Goal: Task Accomplishment & Management: Manage account settings

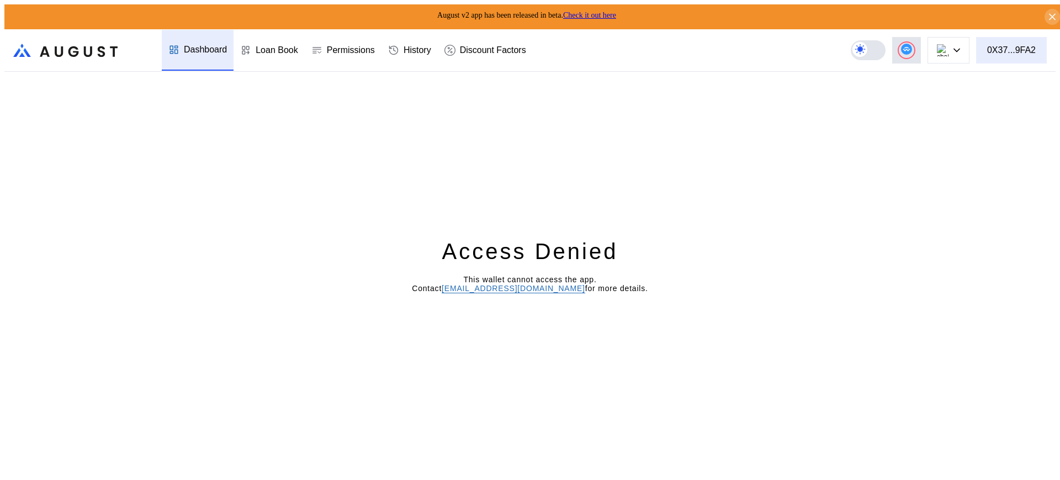
click at [1007, 45] on div "0X37...9FA2" at bounding box center [1011, 50] width 49 height 10
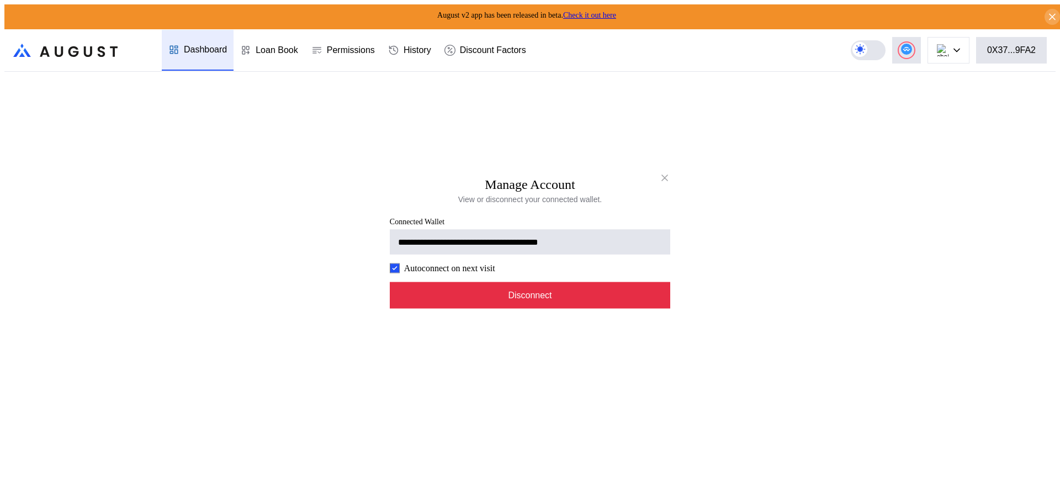
click at [563, 302] on button "Disconnect" at bounding box center [530, 294] width 280 height 26
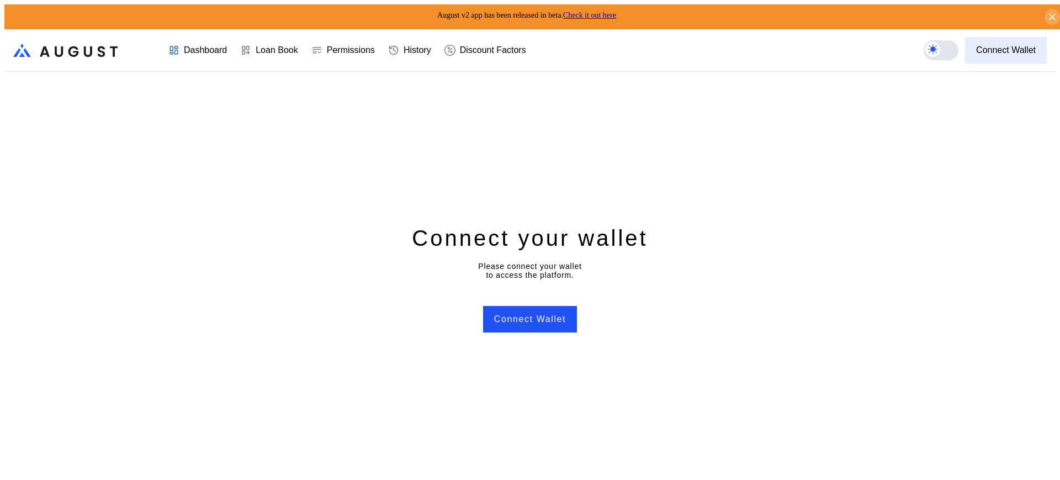
click at [1002, 45] on div "Connect Wallet" at bounding box center [1006, 50] width 60 height 10
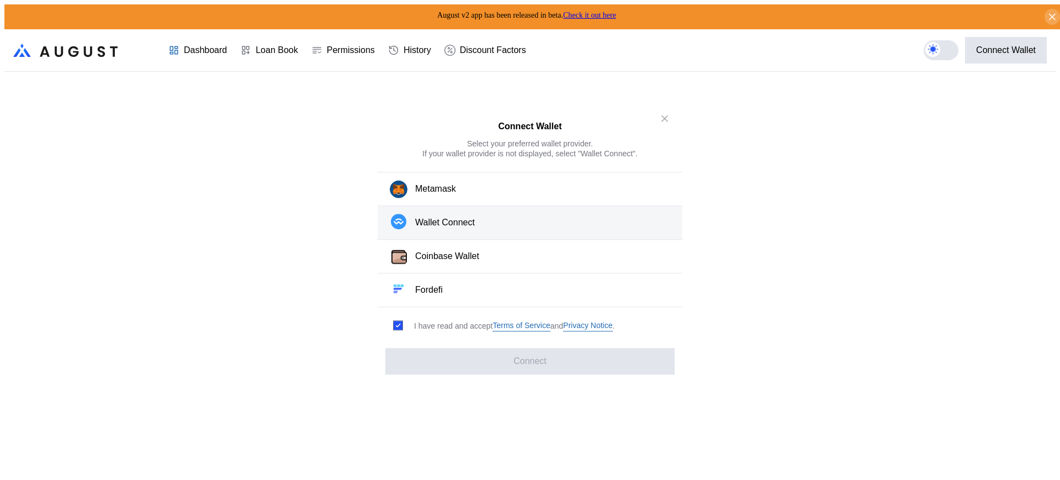
click at [590, 226] on button "Wallet Connect" at bounding box center [529, 223] width 305 height 34
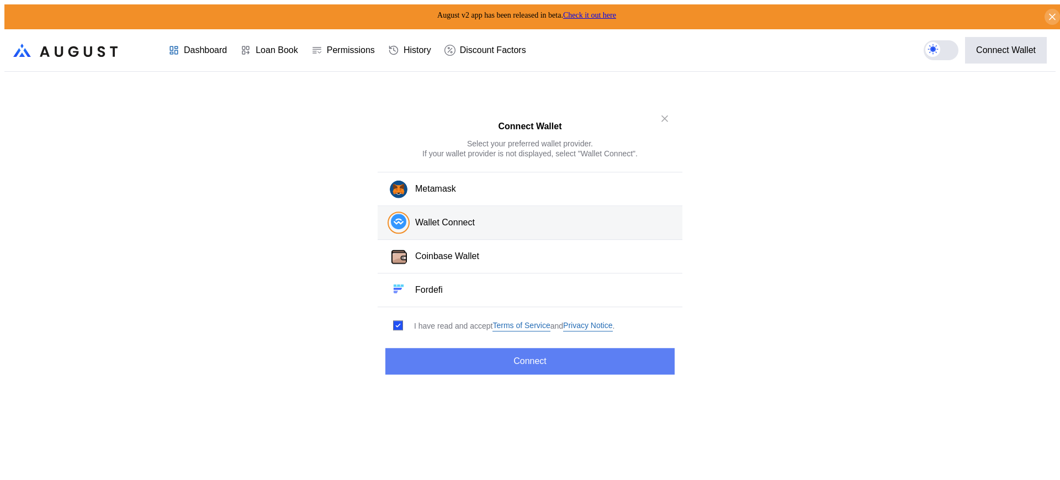
click at [550, 356] on button "Connect" at bounding box center [529, 361] width 289 height 26
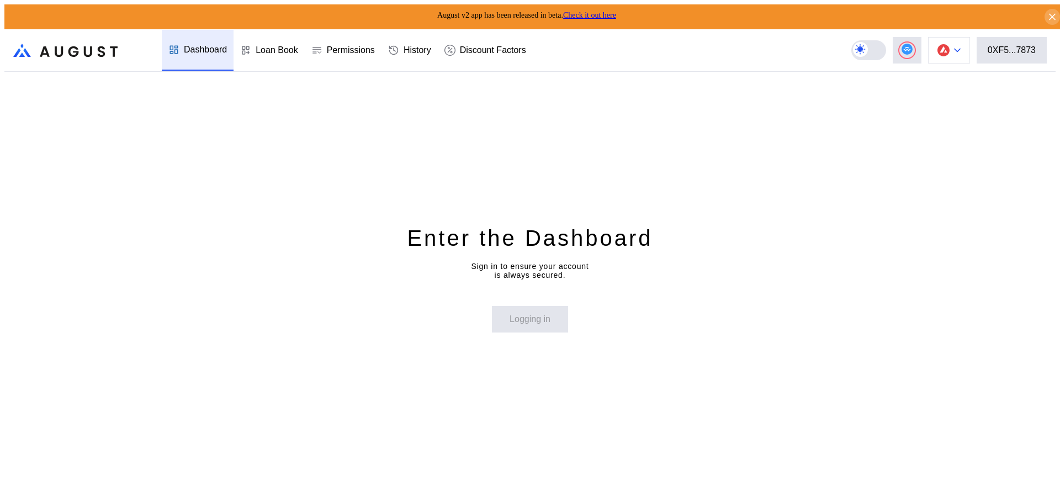
click at [949, 51] on img at bounding box center [943, 50] width 12 height 12
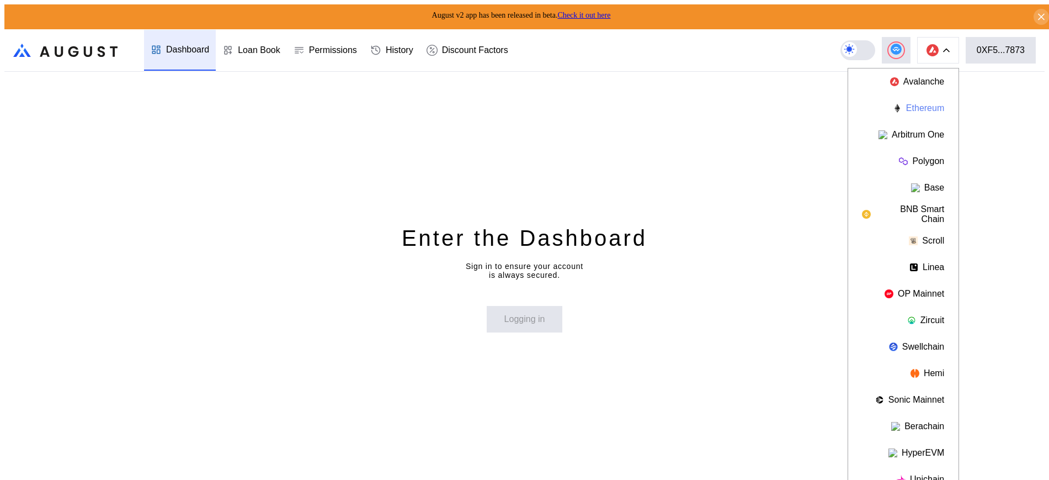
click at [922, 98] on button "Ethereum" at bounding box center [903, 108] width 110 height 26
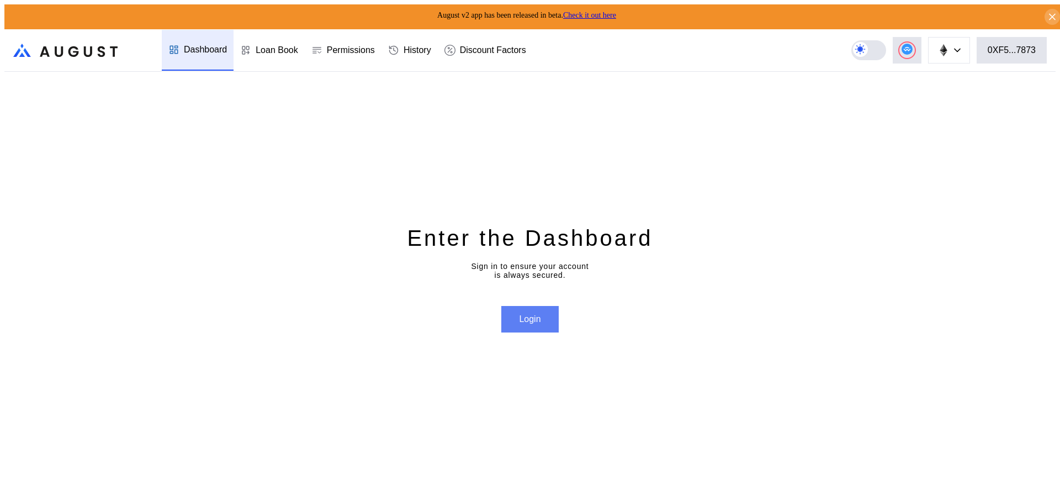
click at [533, 321] on button "Login" at bounding box center [529, 319] width 57 height 26
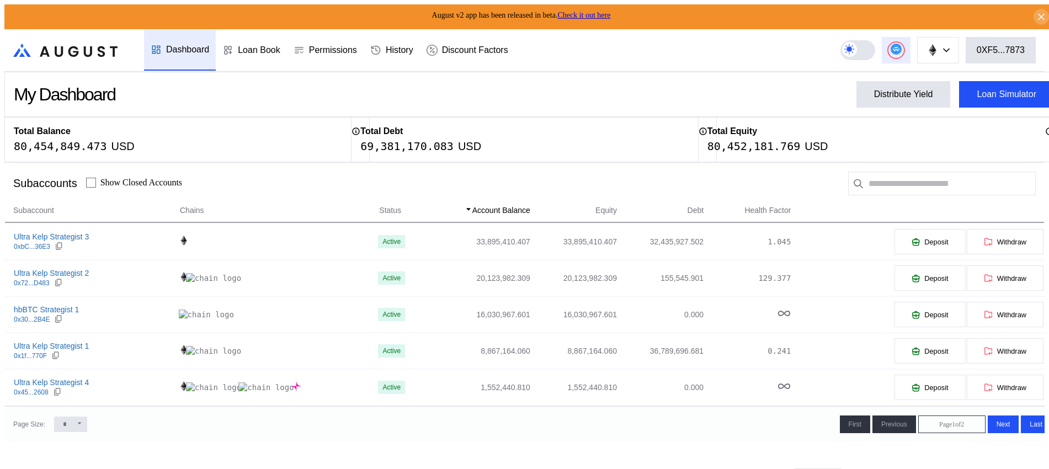
click at [904, 51] on div at bounding box center [896, 49] width 15 height 15
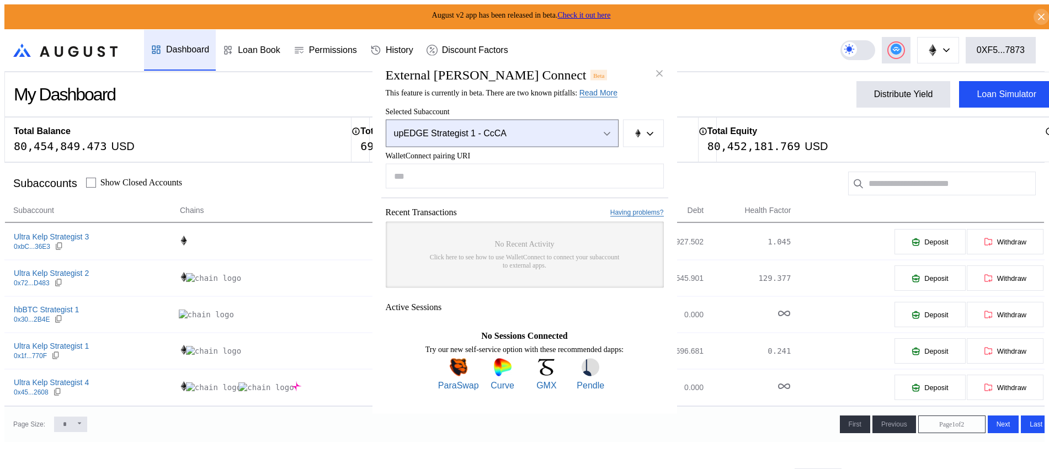
click at [534, 136] on div "upEDGE Strategist 1 - CcCA" at bounding box center [490, 134] width 193 height 10
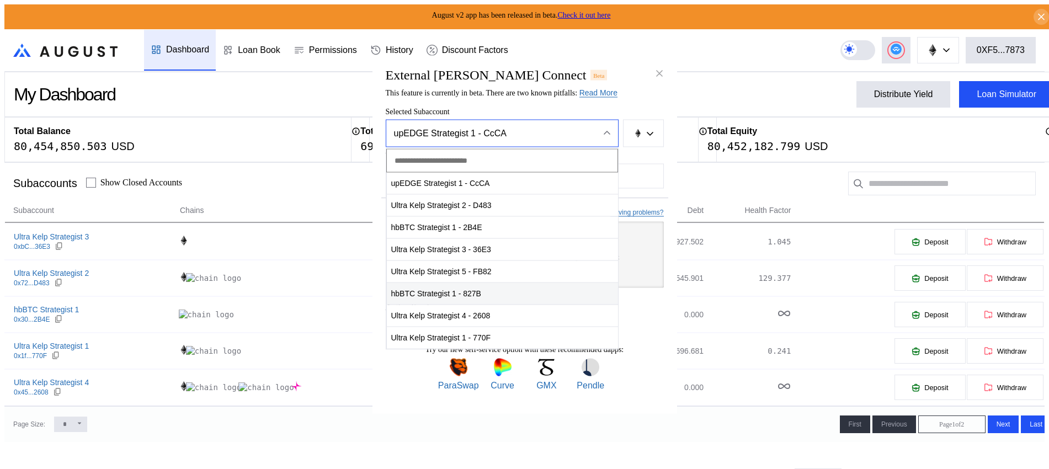
click at [517, 289] on span "hbBTC Strategist 1 - 827B" at bounding box center [502, 294] width 231 height 23
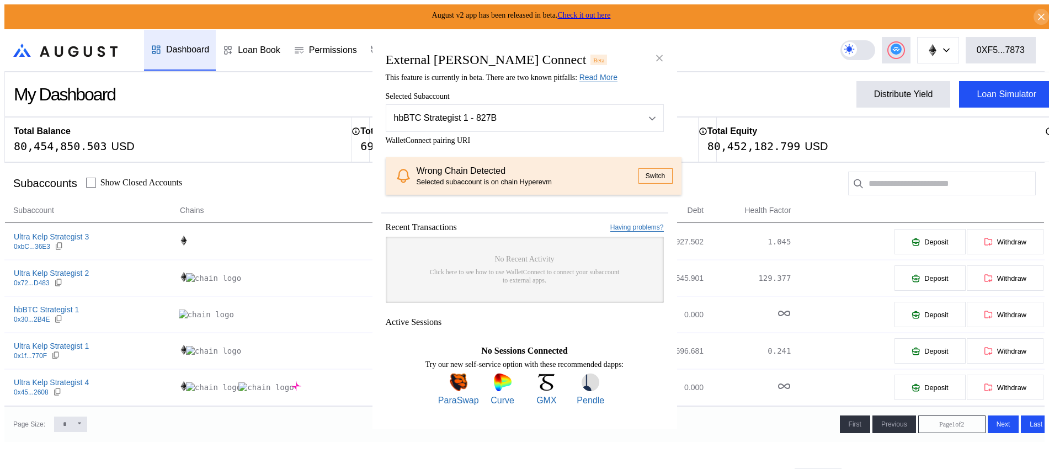
click at [642, 170] on button "Switch" at bounding box center [656, 175] width 34 height 15
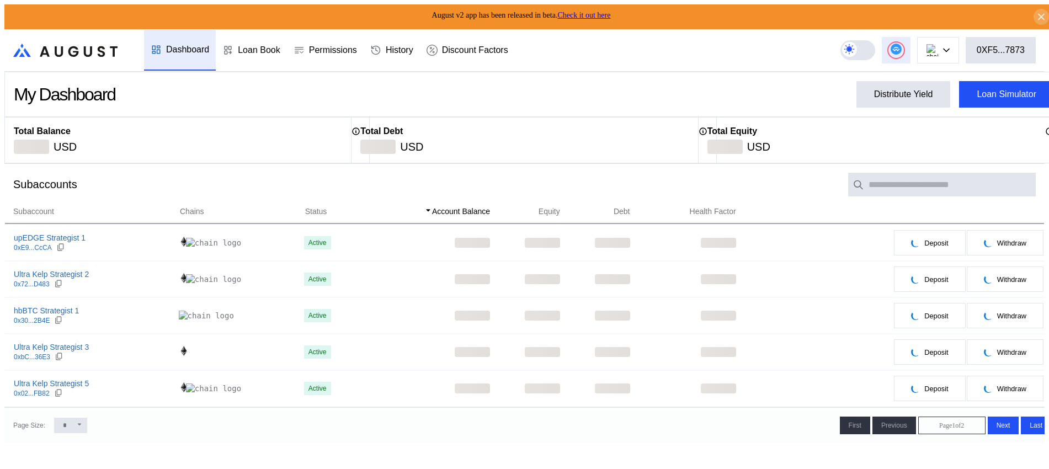
click at [900, 47] on icon at bounding box center [895, 49] width 7 height 4
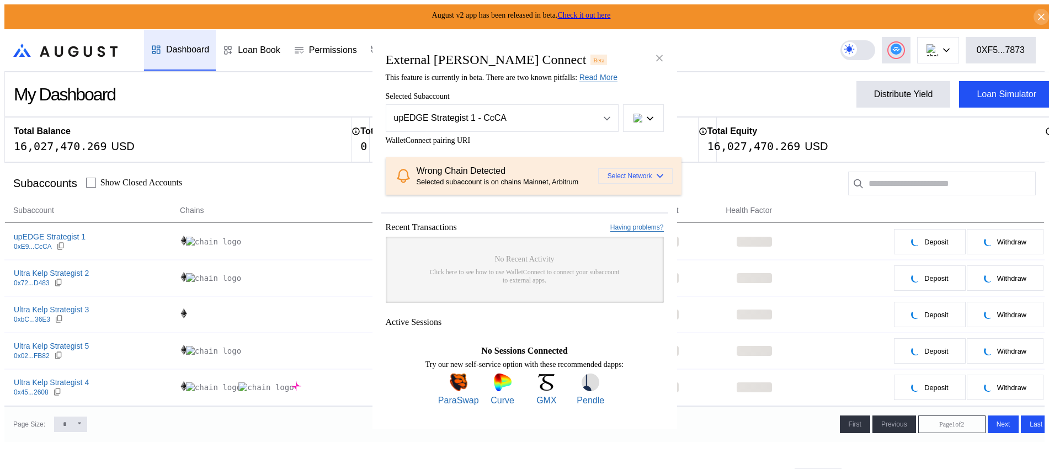
click at [623, 173] on span "Select Network" at bounding box center [630, 176] width 45 height 8
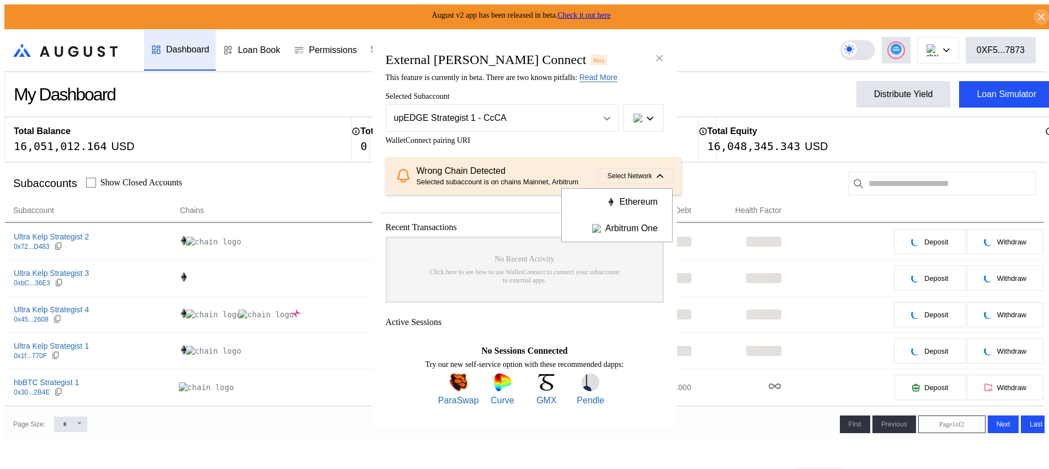
click at [587, 139] on span "WalletConnect pairing URI" at bounding box center [525, 140] width 278 height 9
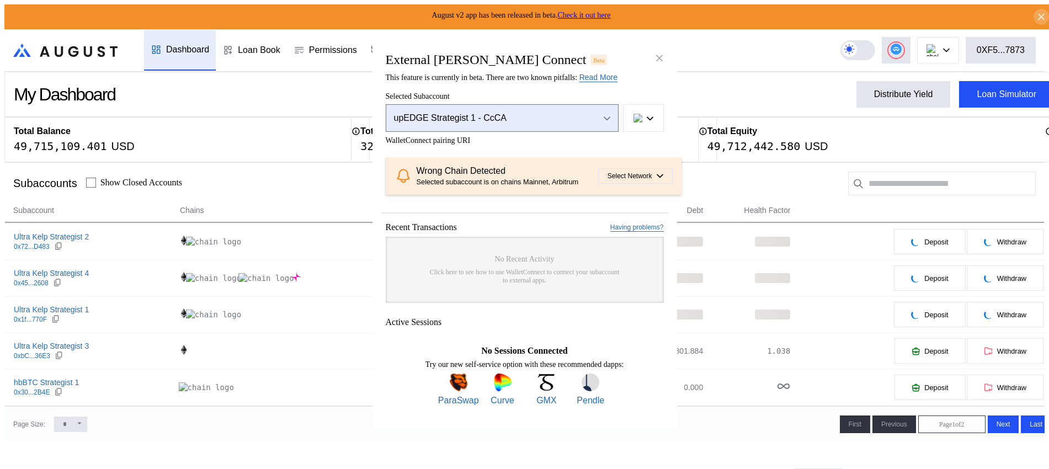
click at [612, 109] on button "upEDGE Strategist 1 - CcCA" at bounding box center [502, 118] width 233 height 28
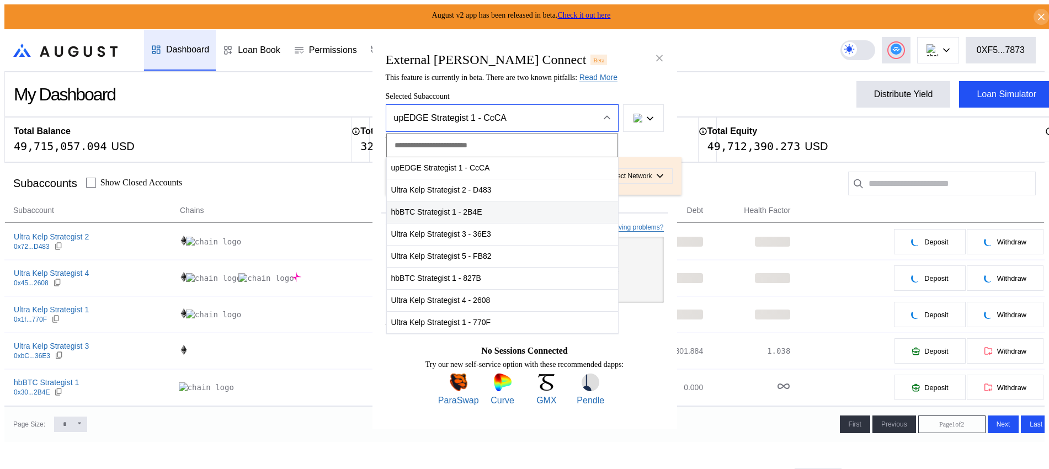
click at [498, 205] on span "hbBTC Strategist 1 - 2B4E" at bounding box center [502, 212] width 231 height 23
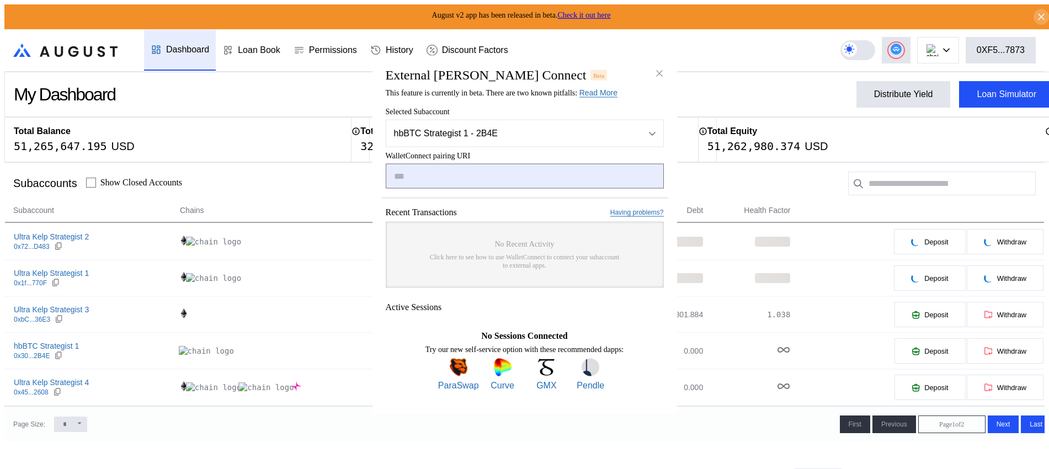
click at [501, 179] on input "modal" at bounding box center [525, 176] width 278 height 25
type input "**********"
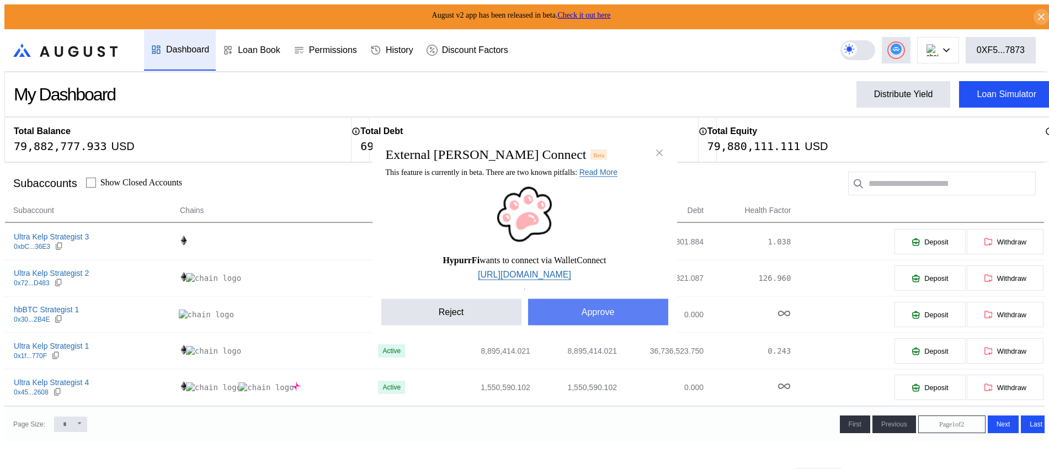
click at [598, 323] on button "Approve" at bounding box center [598, 312] width 140 height 26
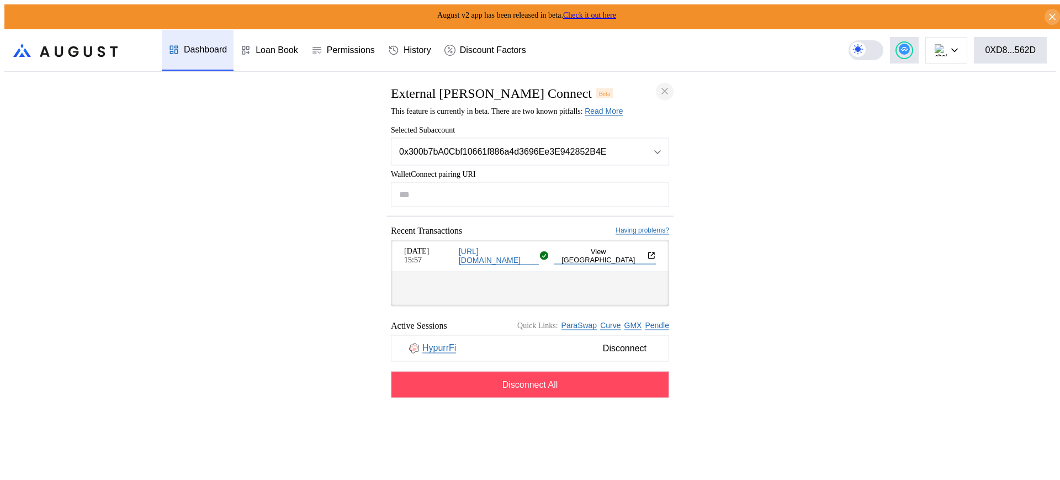
click at [668, 86] on icon "close modal" at bounding box center [664, 92] width 11 height 12
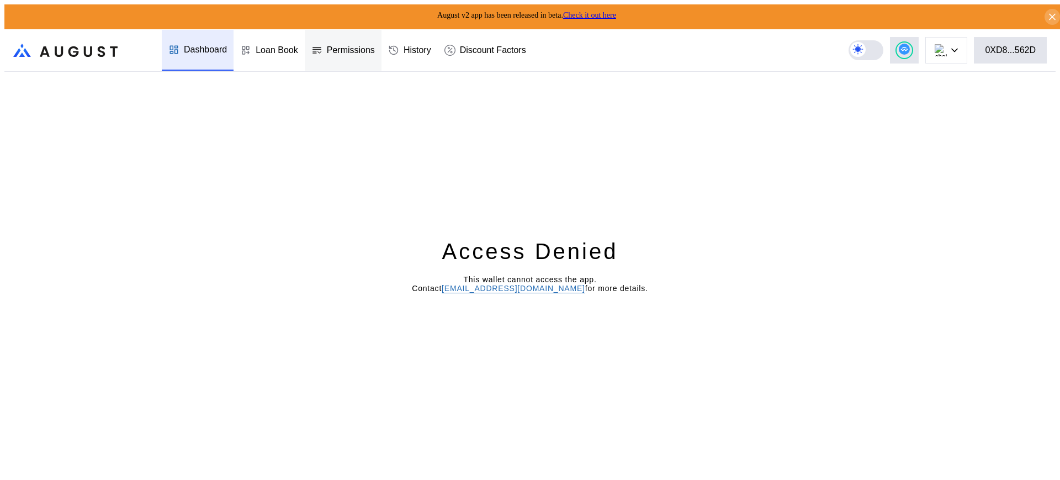
click at [306, 49] on div "Permissions" at bounding box center [343, 50] width 77 height 41
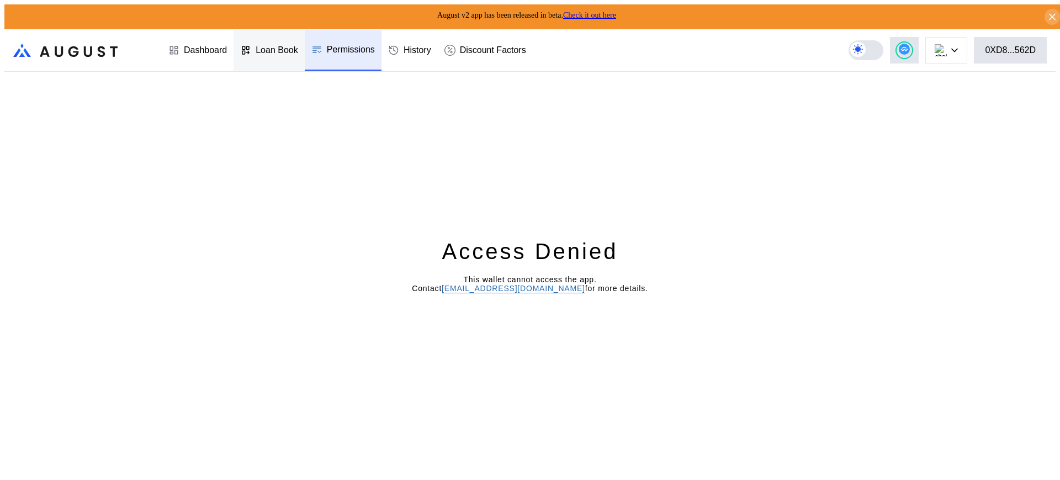
click at [251, 51] on div "Loan Book" at bounding box center [268, 50] width 71 height 41
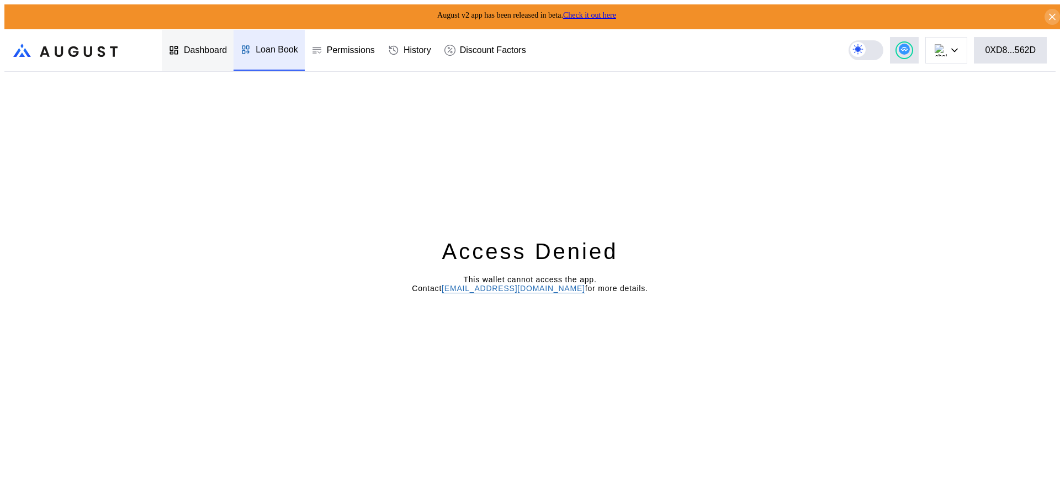
click at [198, 53] on div "Dashboard" at bounding box center [198, 50] width 72 height 41
click at [946, 50] on img at bounding box center [940, 50] width 12 height 12
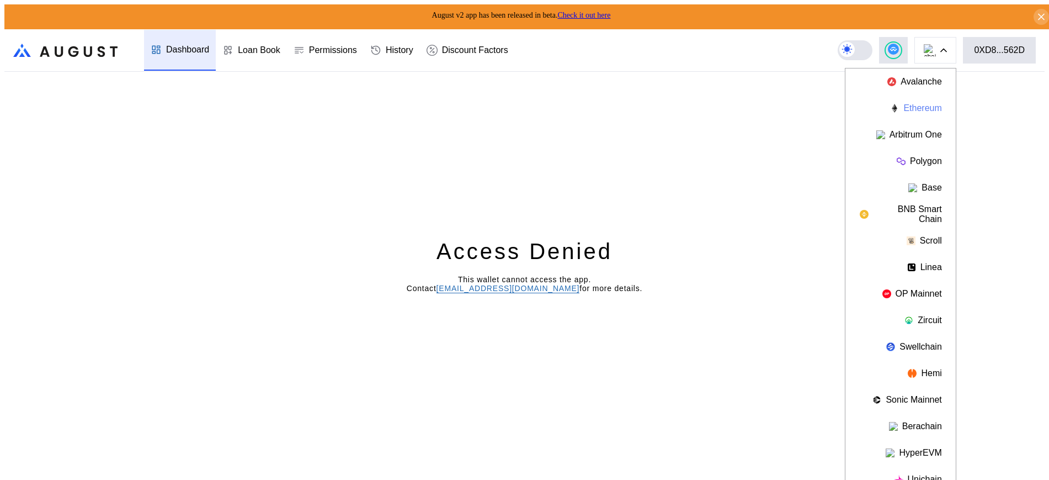
click at [924, 99] on button "Ethereum" at bounding box center [900, 108] width 110 height 26
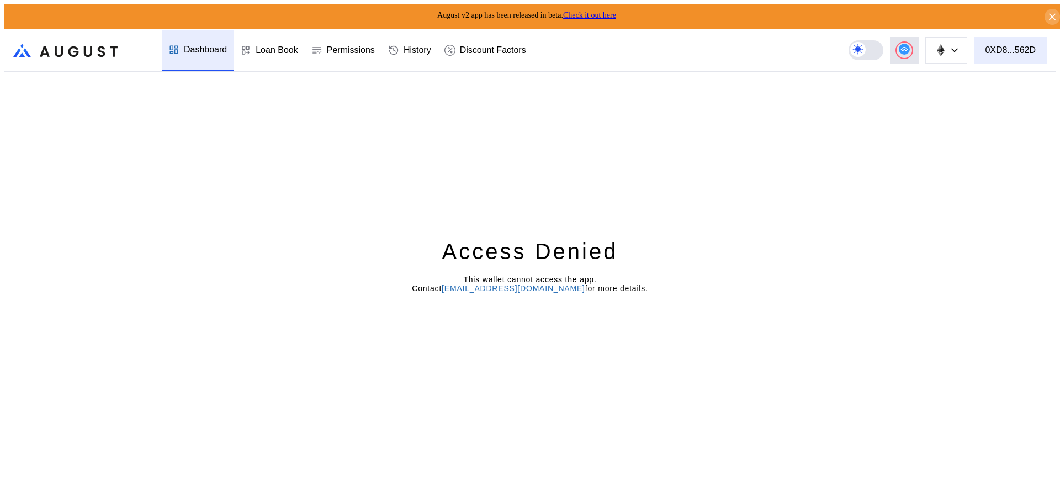
click at [1002, 39] on button "0XD8...562D" at bounding box center [1010, 50] width 73 height 26
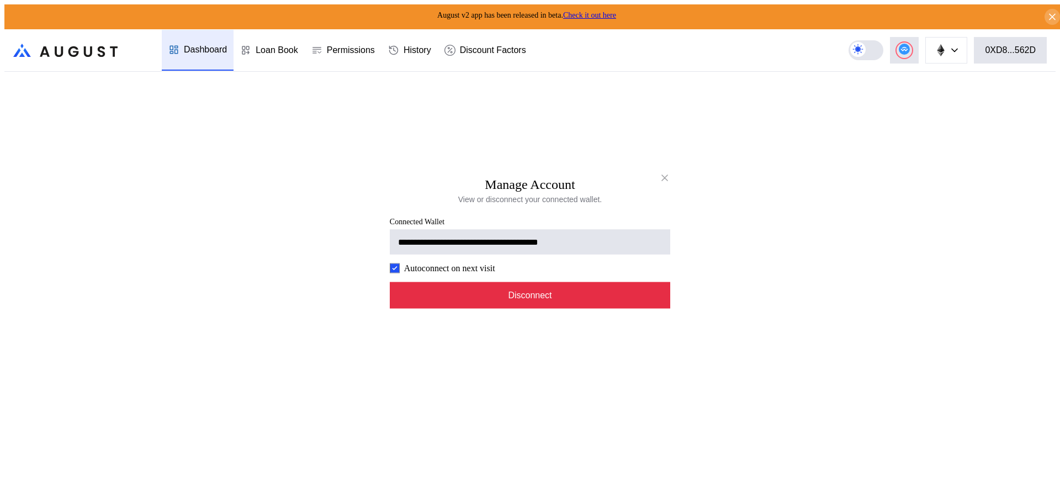
click at [478, 290] on button "Disconnect" at bounding box center [530, 294] width 280 height 26
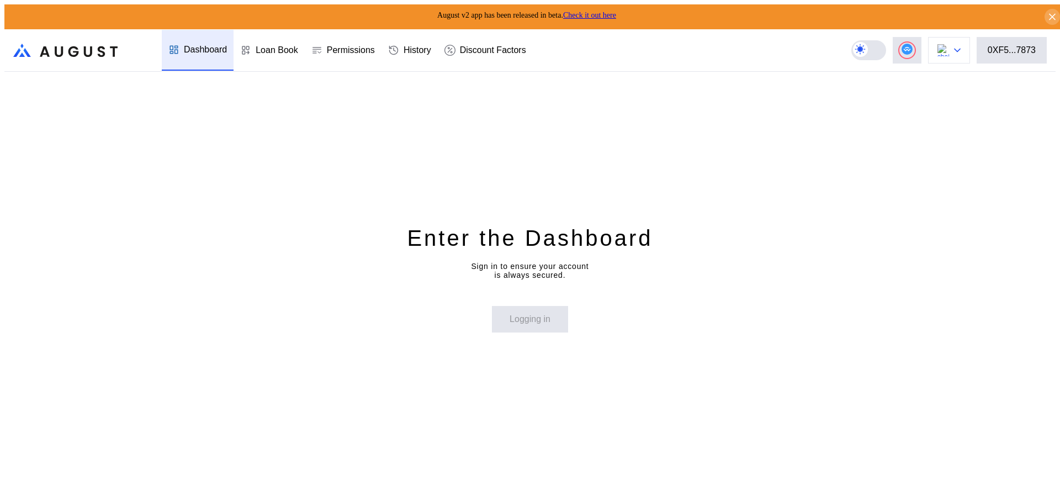
click at [949, 45] on img at bounding box center [943, 50] width 12 height 12
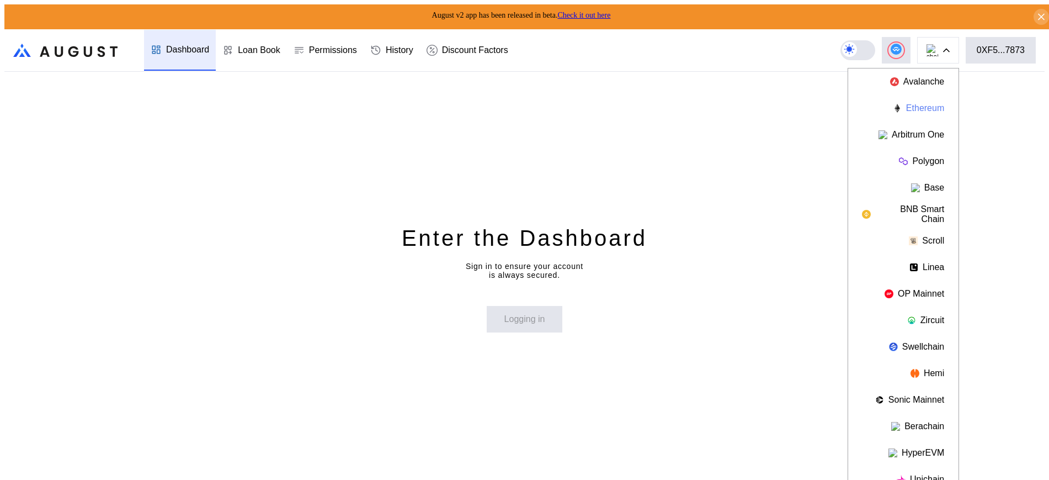
click at [931, 103] on button "Ethereum" at bounding box center [903, 108] width 110 height 26
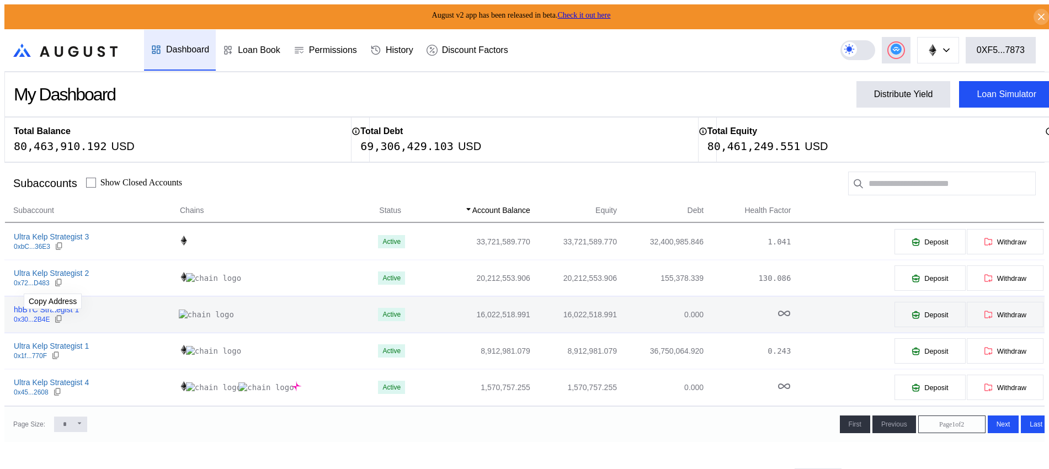
click at [54, 317] on icon at bounding box center [58, 319] width 9 height 9
